Goal: Information Seeking & Learning: Learn about a topic

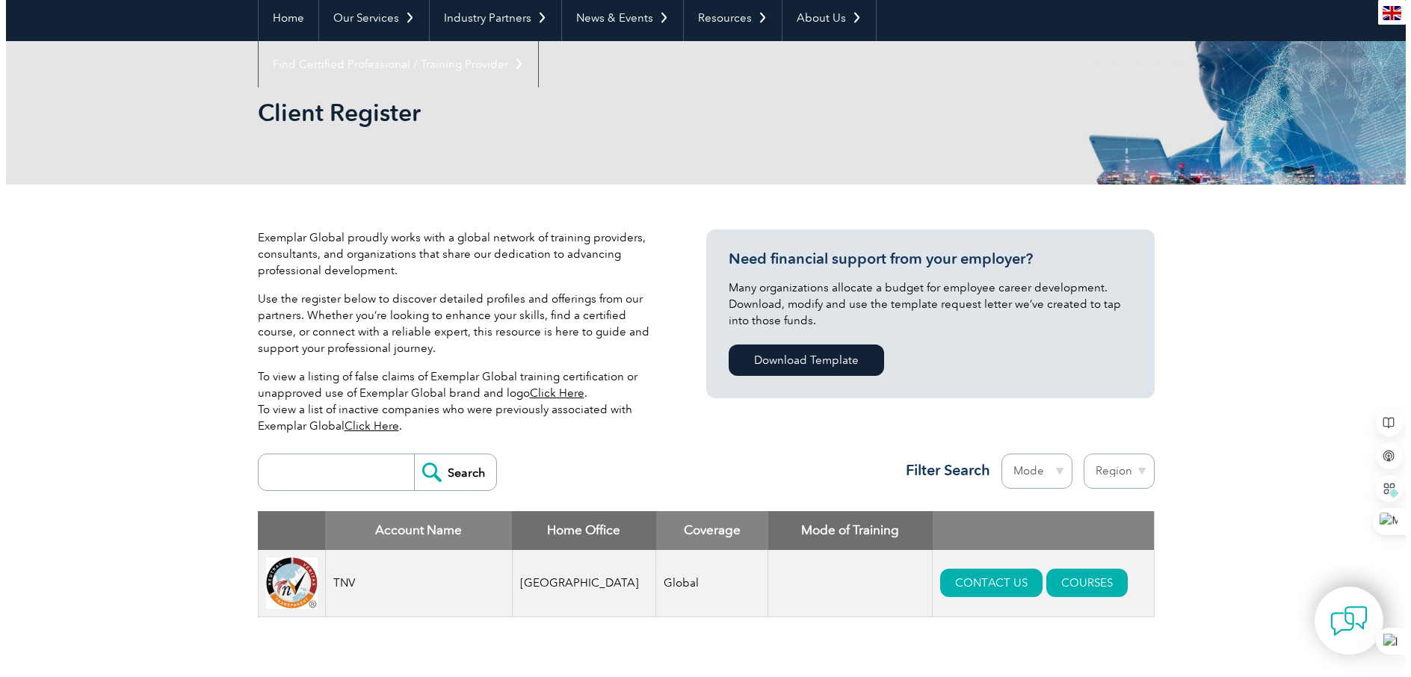
scroll to position [224, 0]
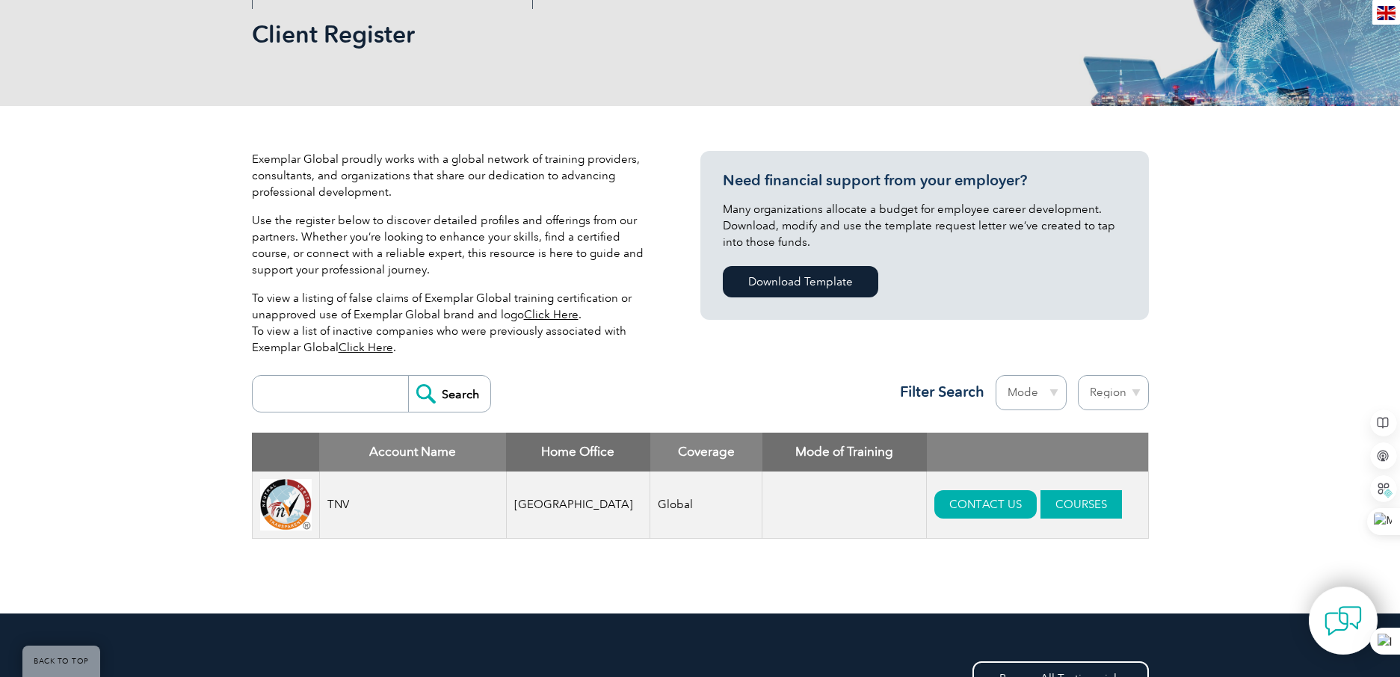
click at [1051, 501] on link "COURSES" at bounding box center [1081, 504] width 81 height 28
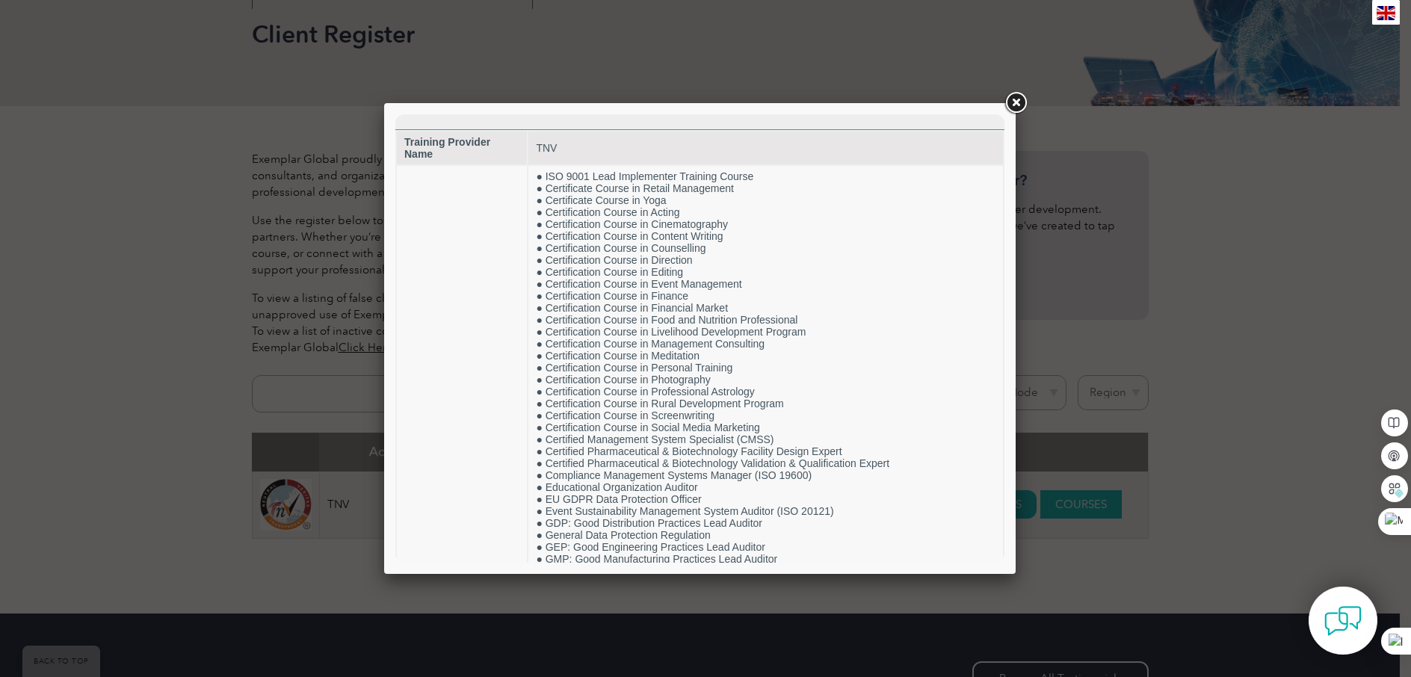
scroll to position [0, 0]
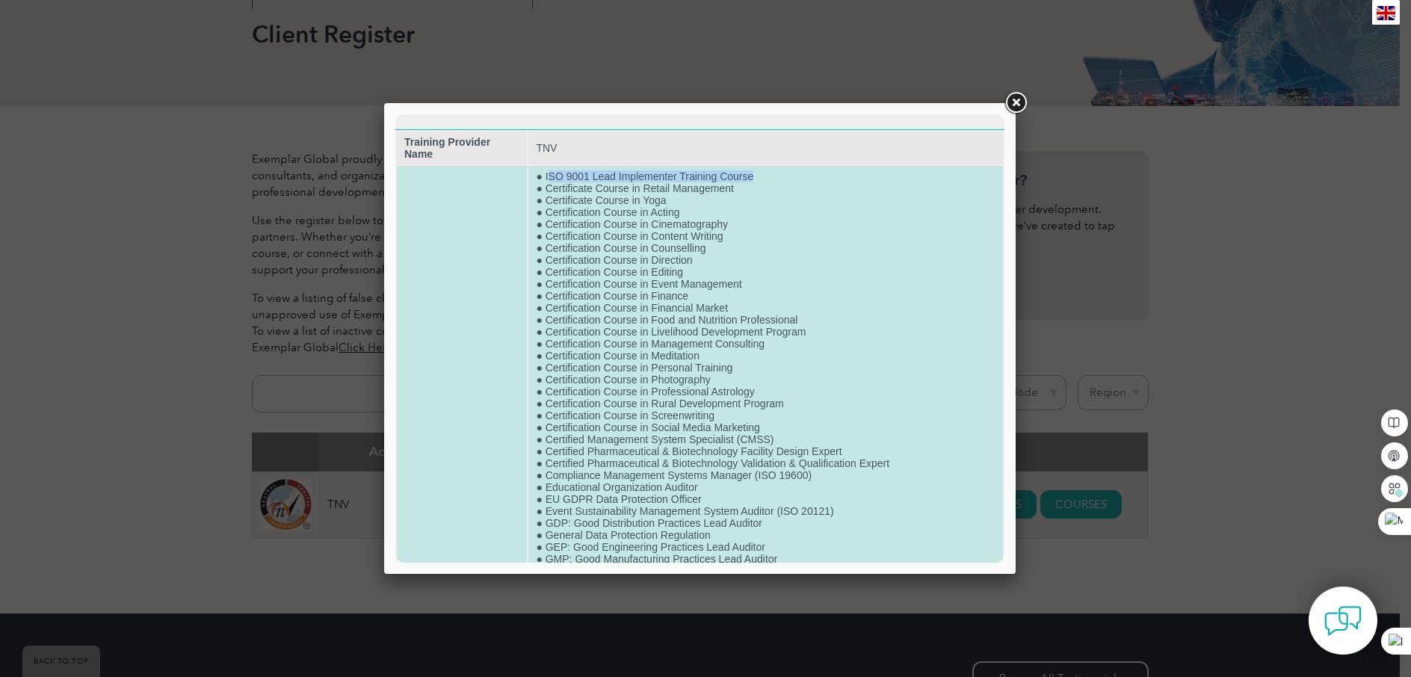
drag, startPoint x: 546, startPoint y: 174, endPoint x: 756, endPoint y: 174, distance: 210.1
drag, startPoint x: 756, startPoint y: 174, endPoint x: 732, endPoint y: 177, distance: 24.1
copy td "SO 9001 Lead Implementer Training Course"
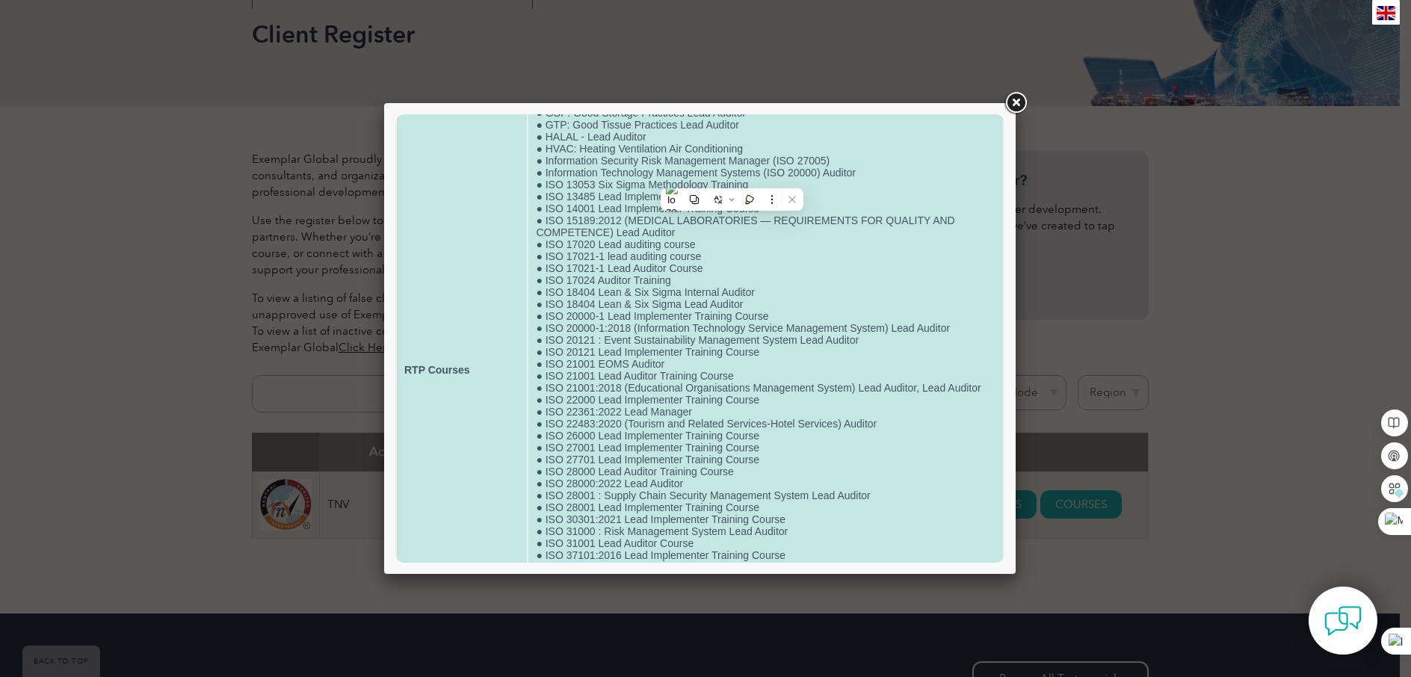
scroll to position [407, 0]
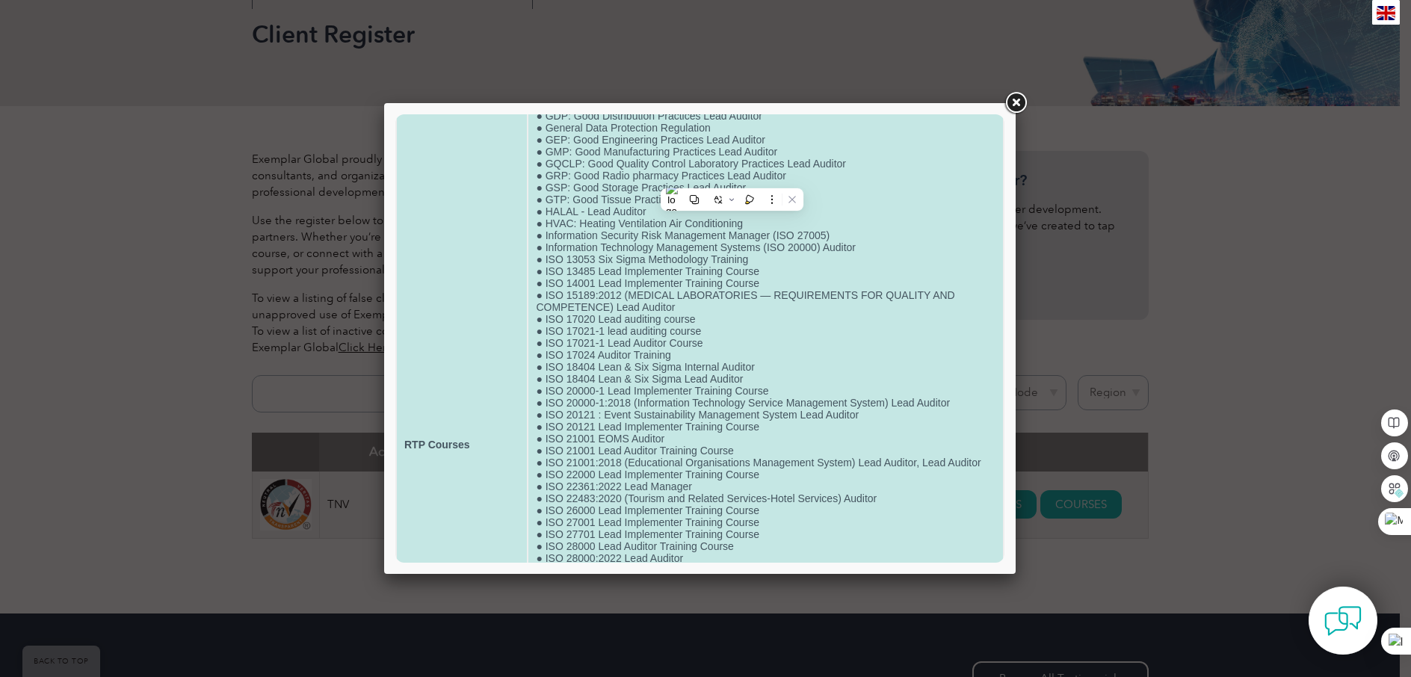
click at [848, 199] on td "● ISO 9001 Lead Implementer Training Course ● Certificate Course in Retail Mana…" at bounding box center [766, 445] width 475 height 1373
drag, startPoint x: 575, startPoint y: 200, endPoint x: 744, endPoint y: 200, distance: 168.9
click at [744, 200] on td "● ISO 9001 Lead Implementer Training Course ● Certificate Course in Retail Mana…" at bounding box center [766, 445] width 475 height 1373
drag, startPoint x: 538, startPoint y: 153, endPoint x: 799, endPoint y: 149, distance: 260.9
click at [799, 149] on td "● ISO 9001 Lead Implementer Training Course ● Certificate Course in Retail Mana…" at bounding box center [766, 445] width 475 height 1373
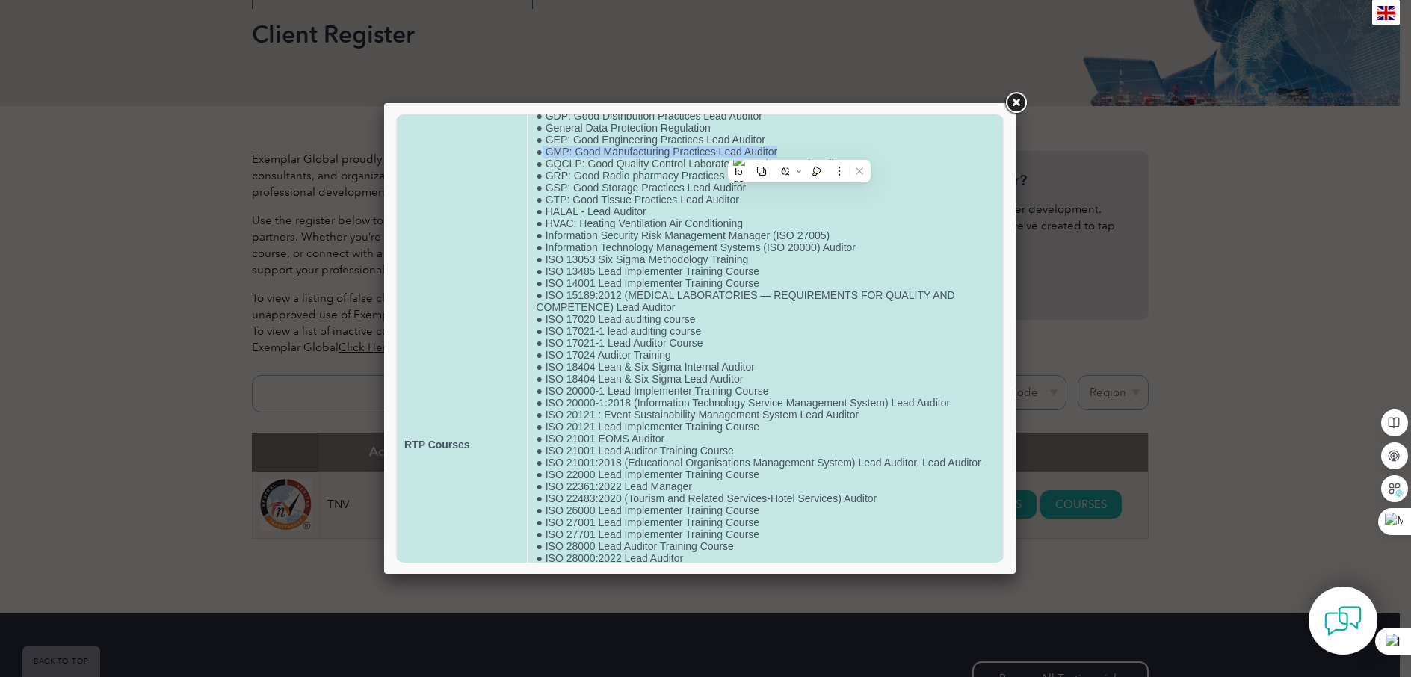
drag, startPoint x: 799, startPoint y: 149, endPoint x: 723, endPoint y: 150, distance: 76.3
copy td "GMP: Good Manufacturing Practices Lead Auditor"
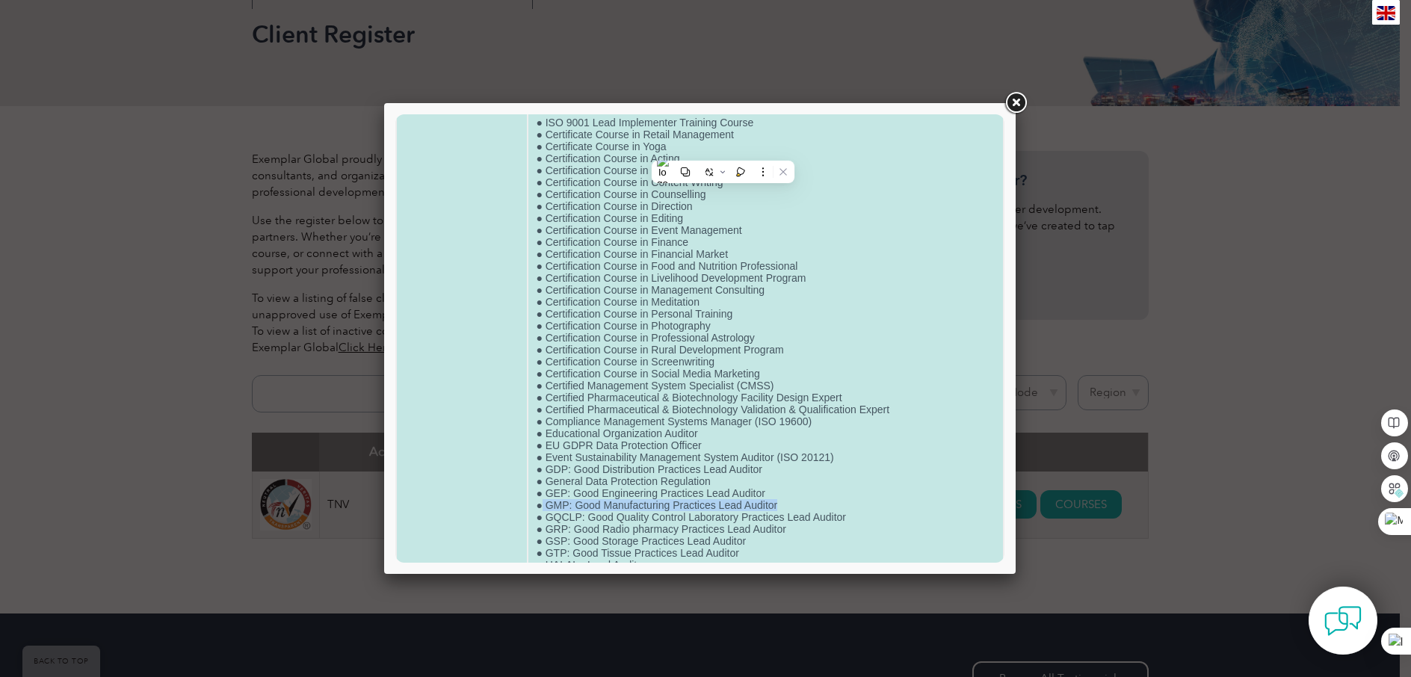
scroll to position [34, 0]
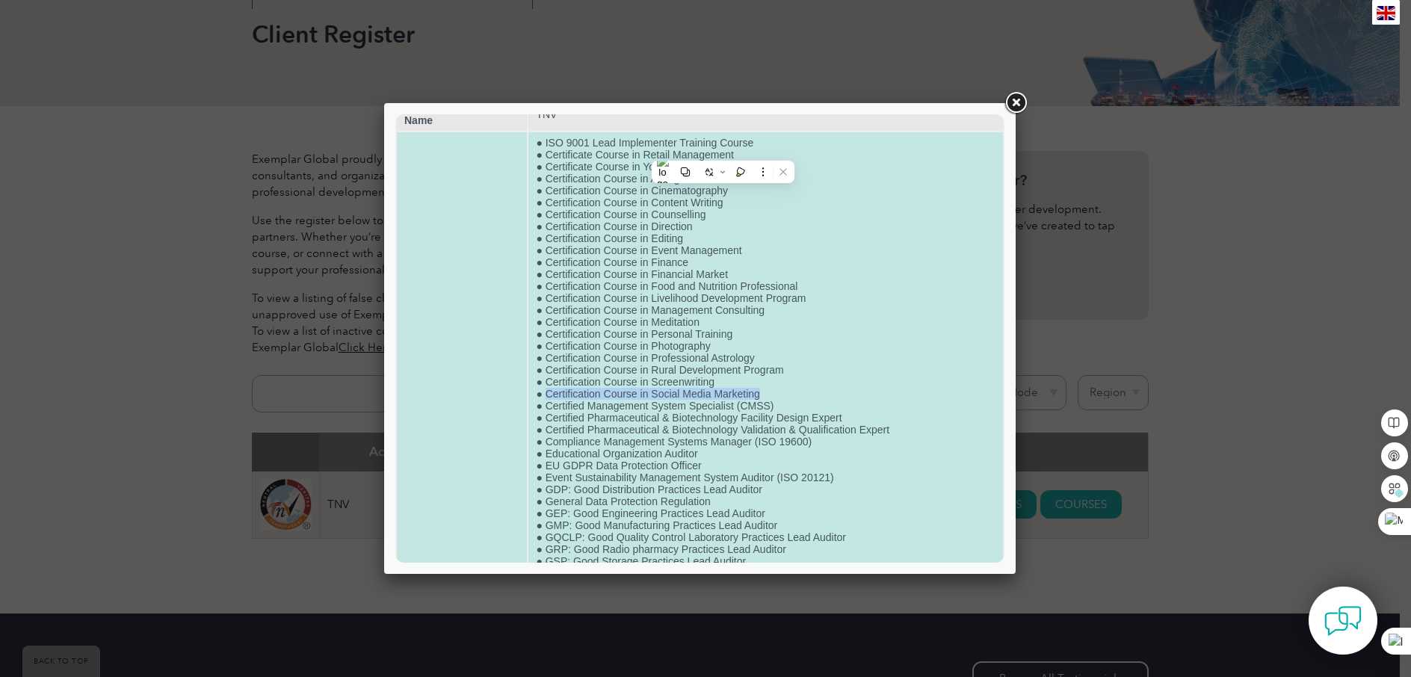
drag, startPoint x: 546, startPoint y: 397, endPoint x: 763, endPoint y: 393, distance: 216.1
drag, startPoint x: 541, startPoint y: 312, endPoint x: 775, endPoint y: 315, distance: 234.0
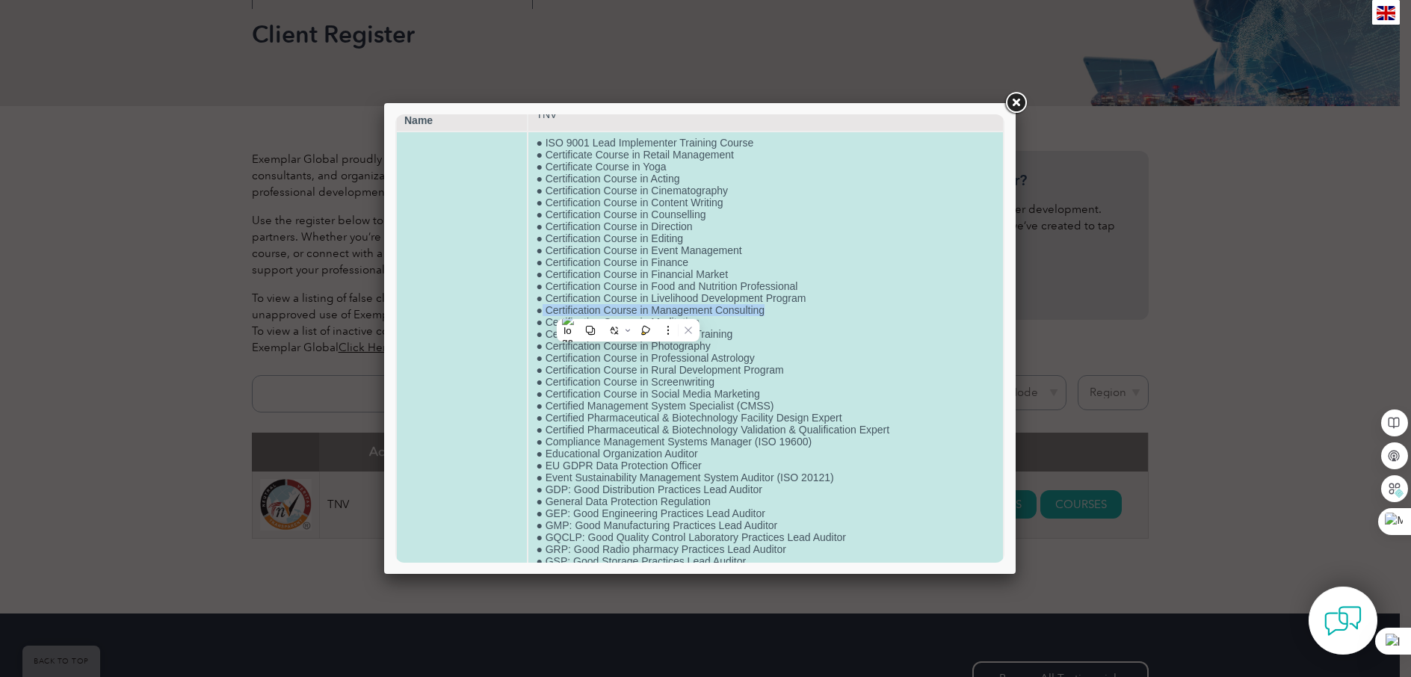
copy td "Certification Course in Management Consulting"
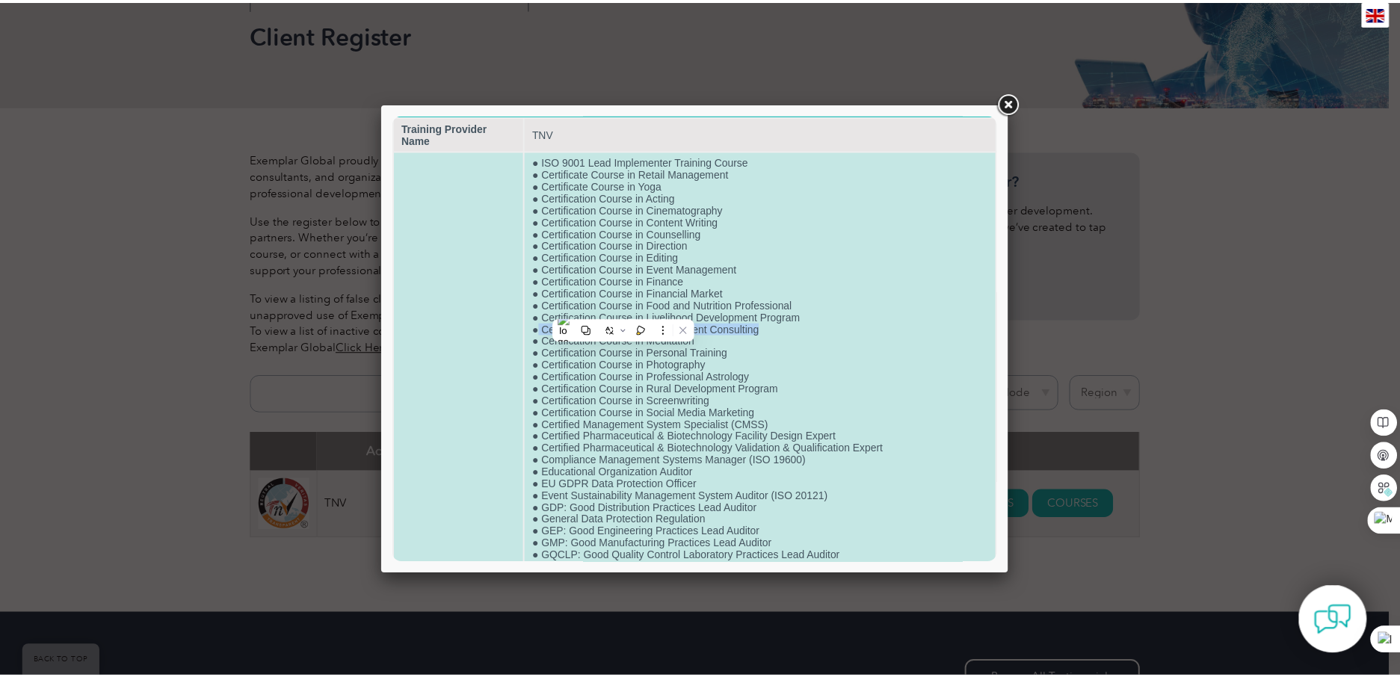
scroll to position [0, 0]
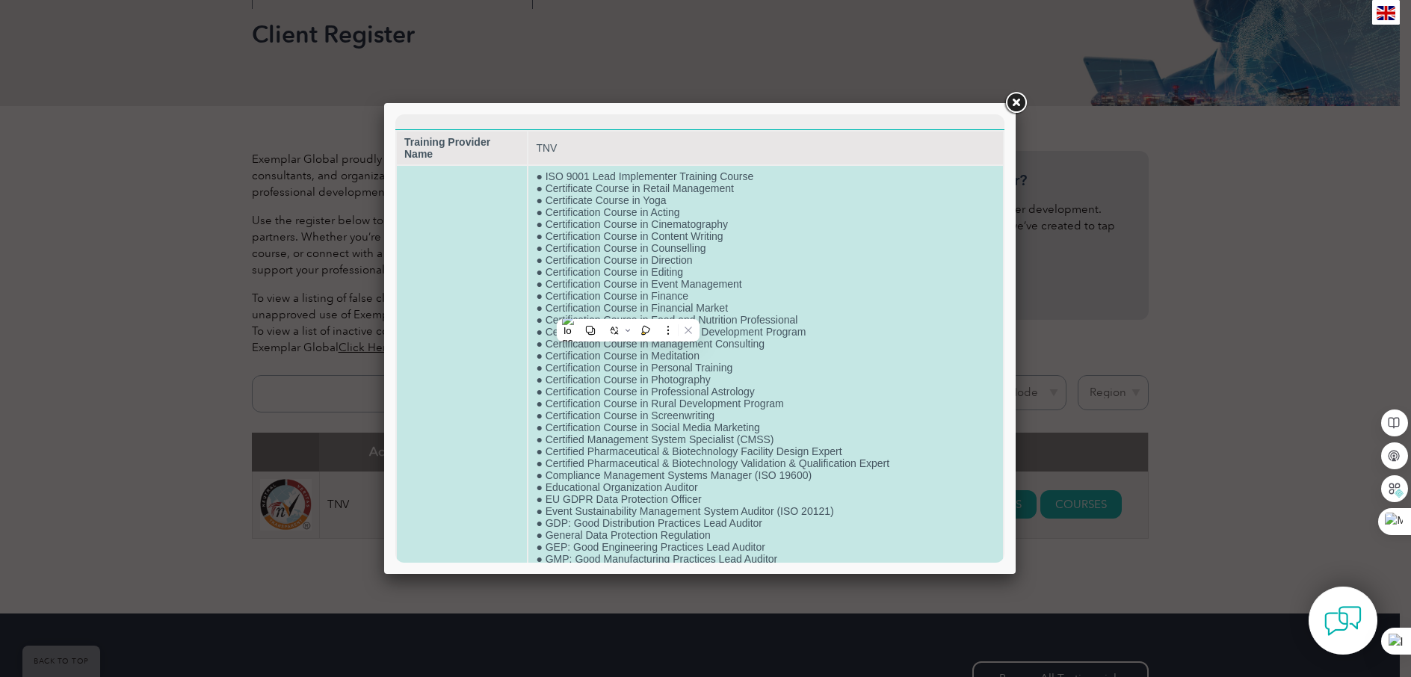
drag, startPoint x: 542, startPoint y: 283, endPoint x: 771, endPoint y: 283, distance: 228.8
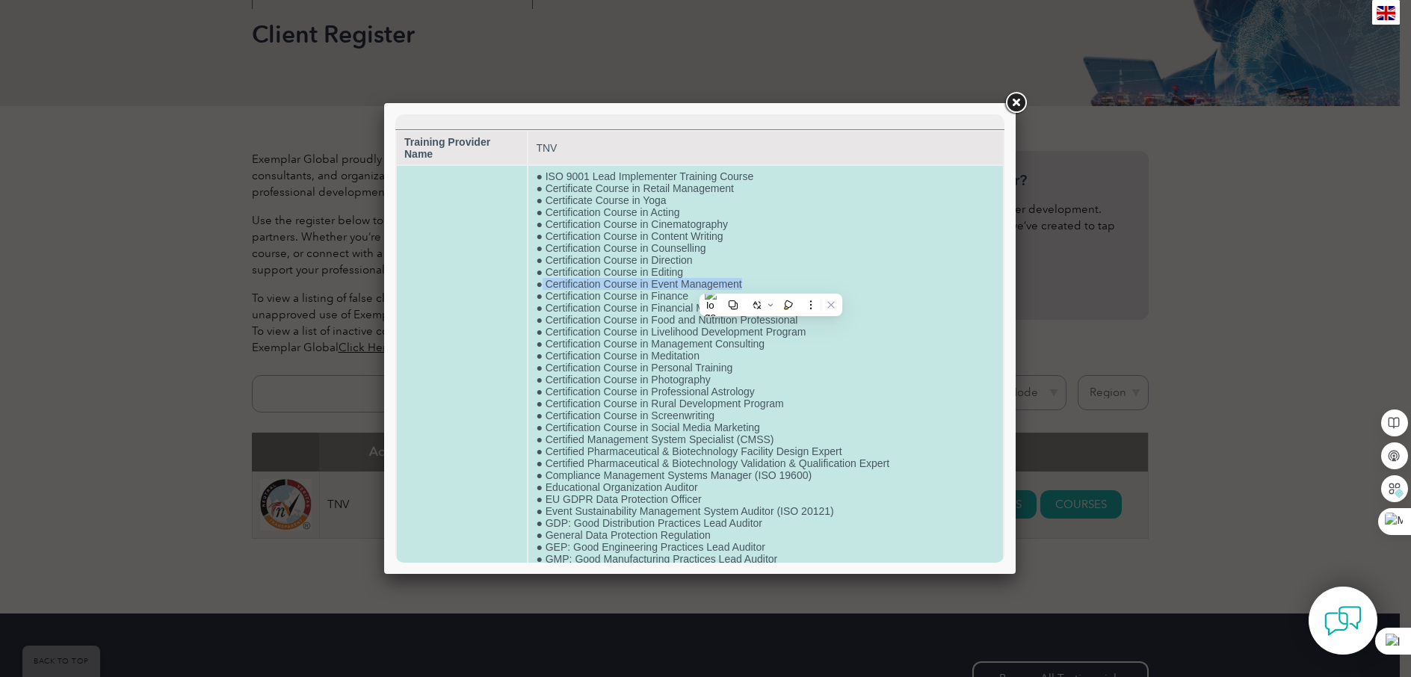
drag, startPoint x: 771, startPoint y: 283, endPoint x: 699, endPoint y: 283, distance: 71.8
copy td "Certification Course in Event Management"
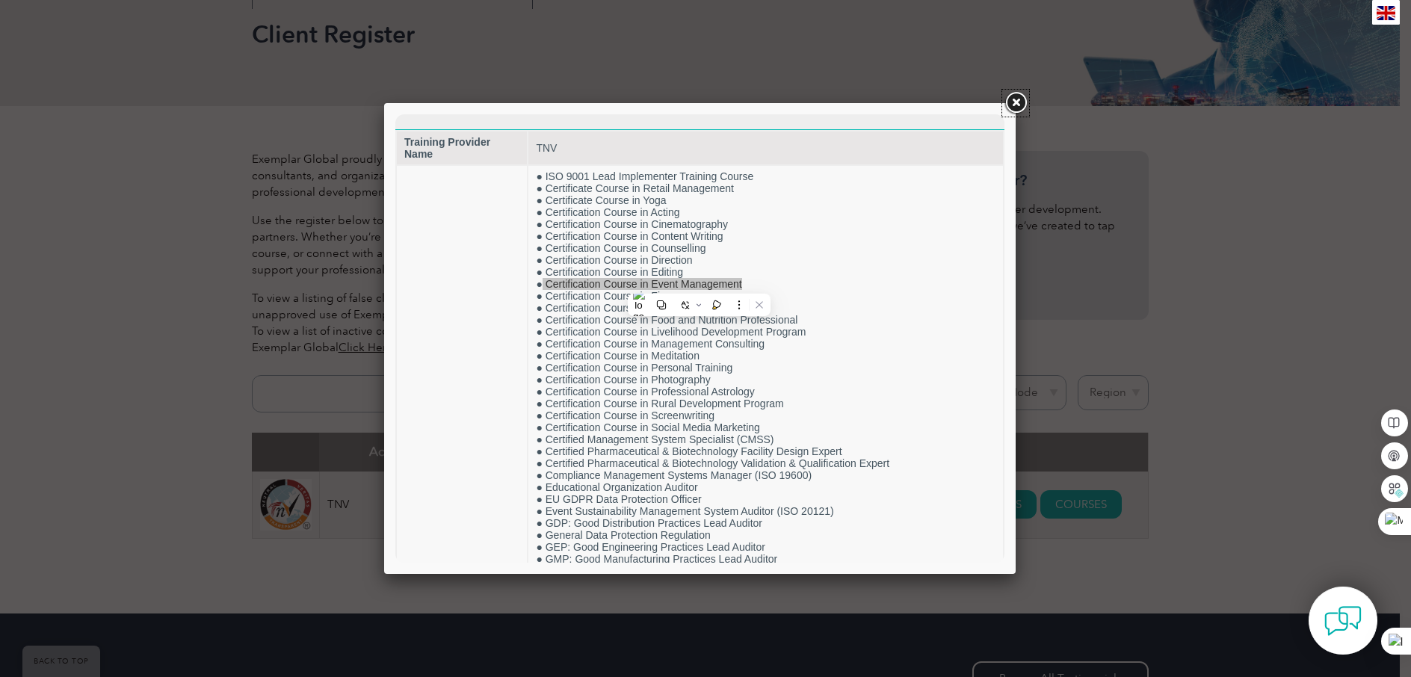
click at [1022, 99] on link at bounding box center [1015, 103] width 27 height 27
